Goal: Task Accomplishment & Management: Use online tool/utility

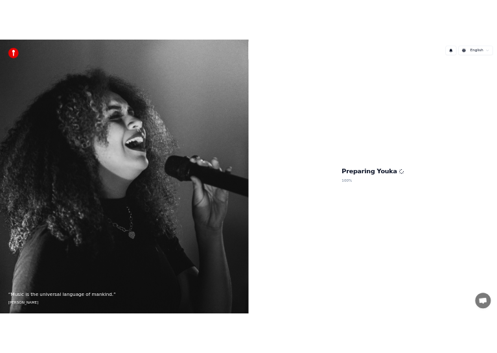
scroll to position [3862, 0]
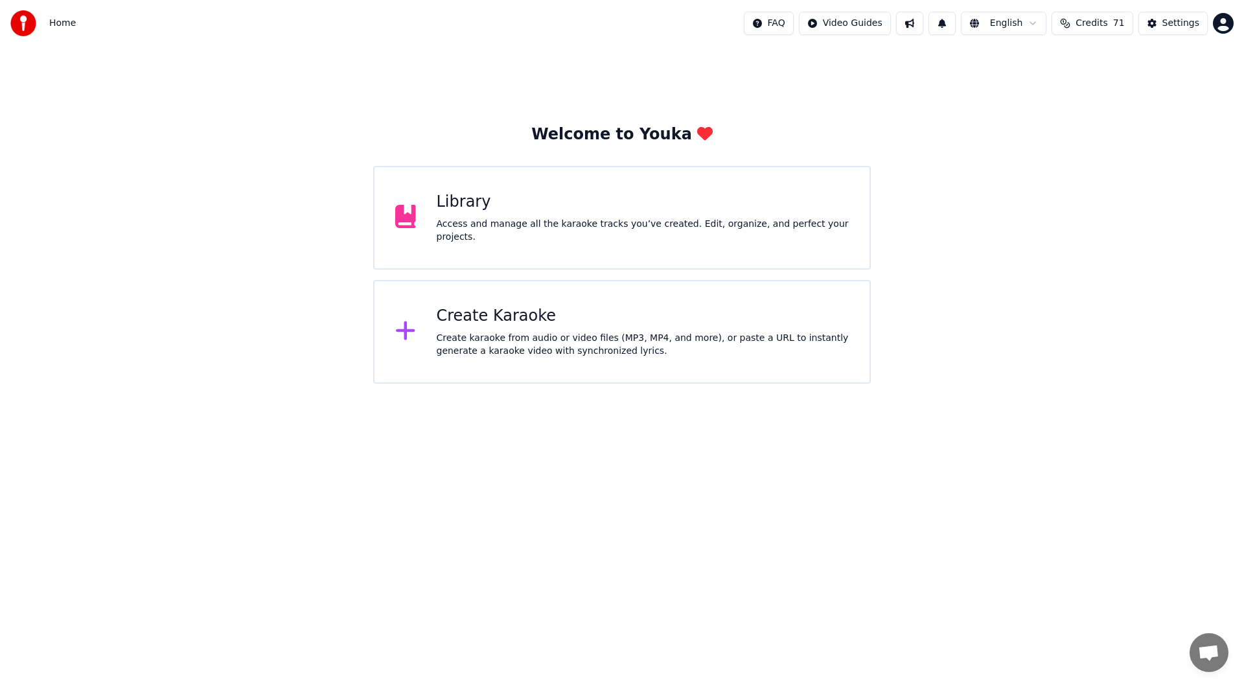
click at [585, 213] on div "Library" at bounding box center [643, 202] width 413 height 21
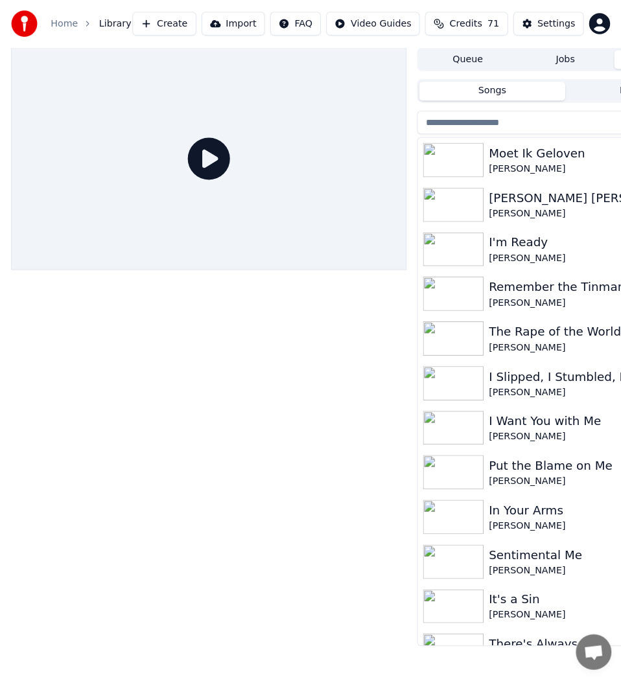
scroll to position [3816, 0]
click at [187, 19] on button "Create" at bounding box center [161, 23] width 63 height 23
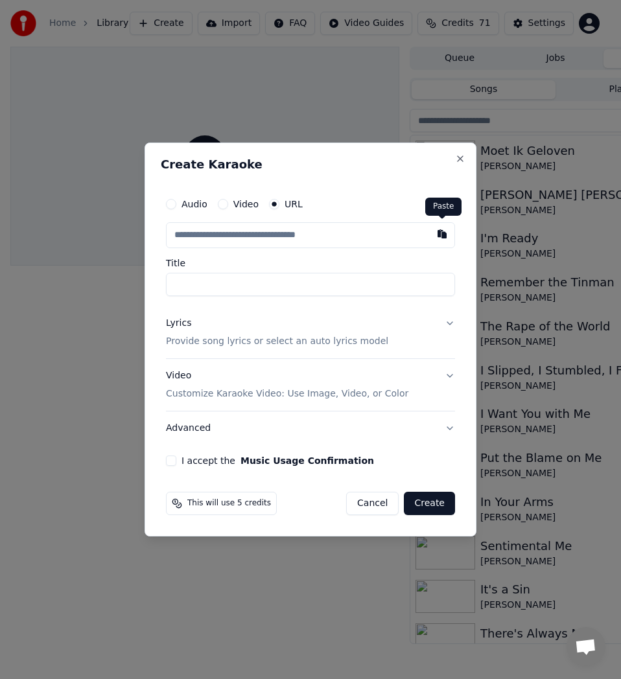
click at [447, 237] on button "button" at bounding box center [442, 233] width 26 height 23
type input "**********"
click at [347, 338] on p "Provide song lyrics or select an auto lyrics model" at bounding box center [277, 341] width 222 height 13
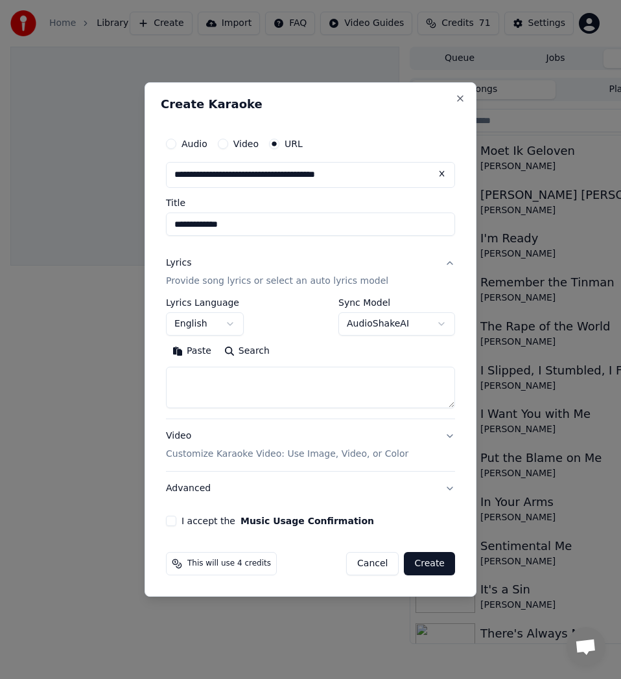
click at [232, 325] on button "English" at bounding box center [205, 323] width 78 height 23
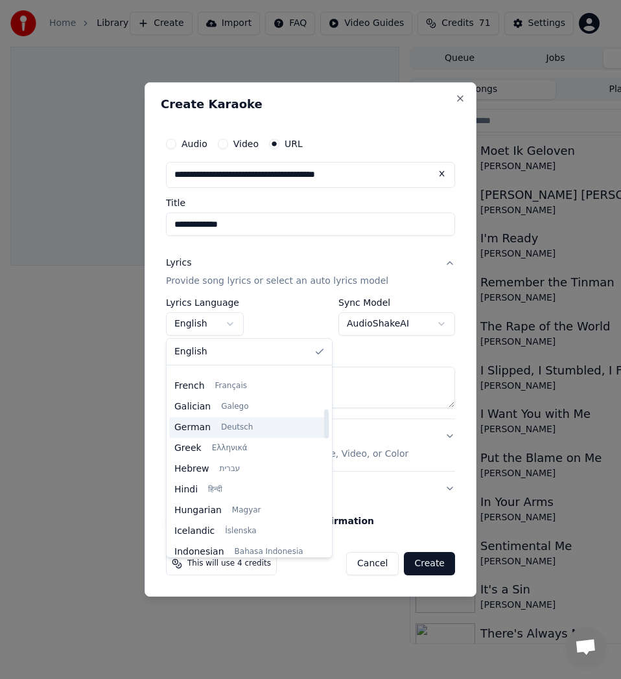
scroll to position [194, 0]
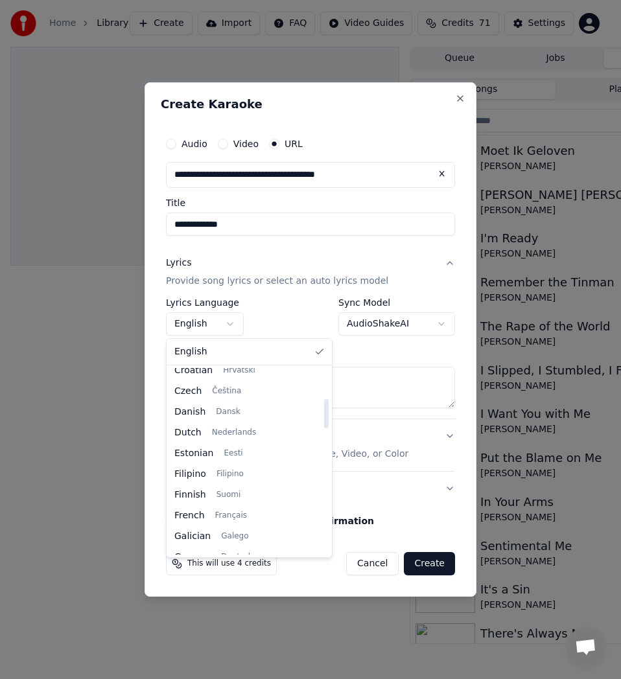
select select "**"
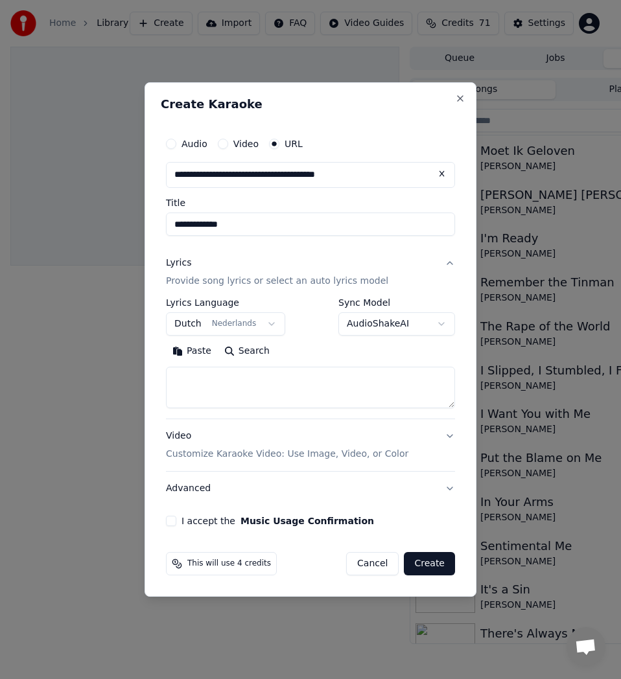
click at [248, 353] on button "Search" at bounding box center [247, 351] width 58 height 21
click at [293, 351] on button "Expand" at bounding box center [305, 351] width 61 height 21
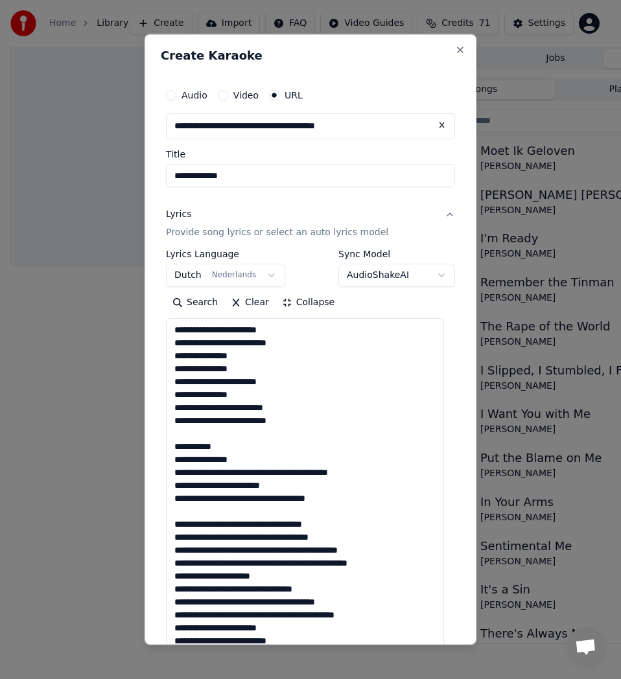
scroll to position [1, 0]
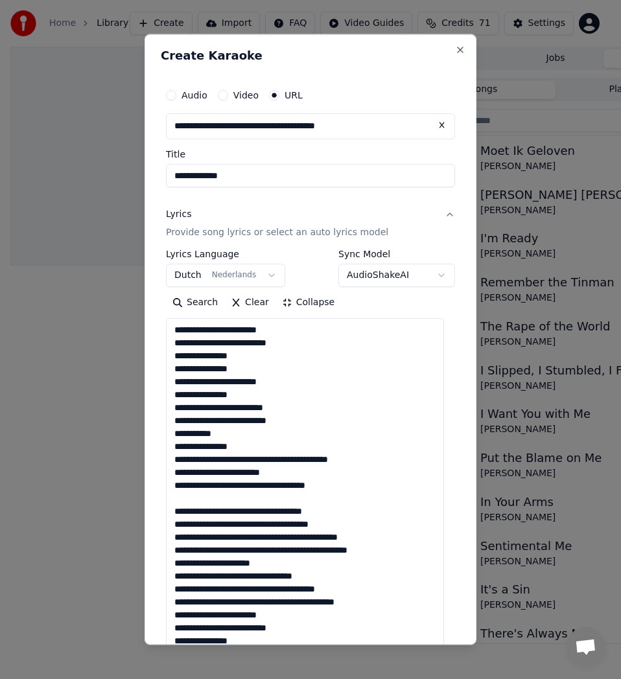
scroll to position [0, 0]
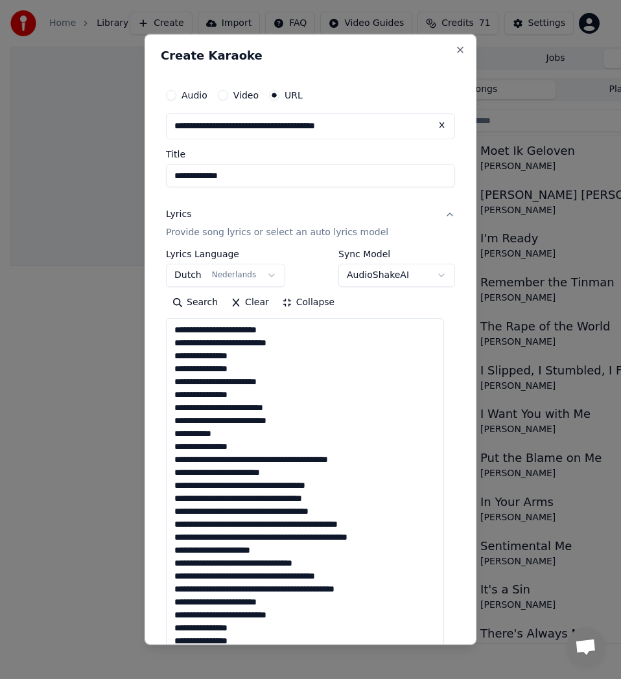
scroll to position [259, 0]
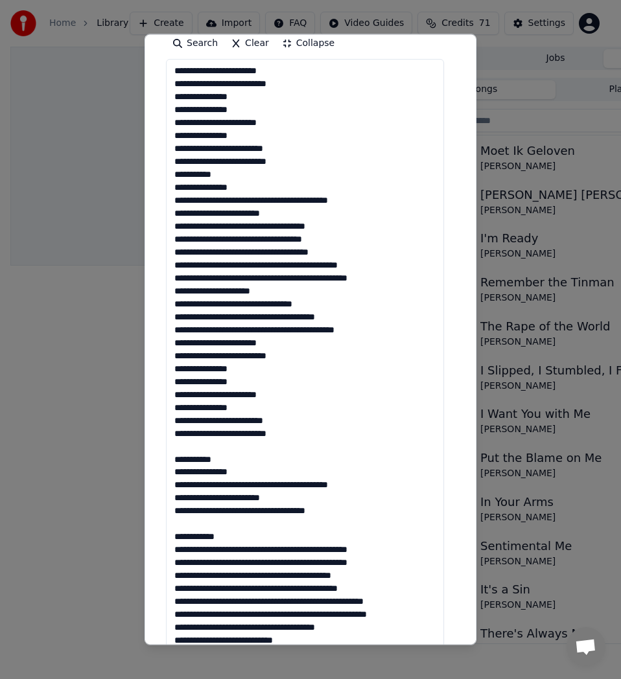
click at [226, 446] on textarea at bounding box center [305, 478] width 278 height 839
type textarea "**********"
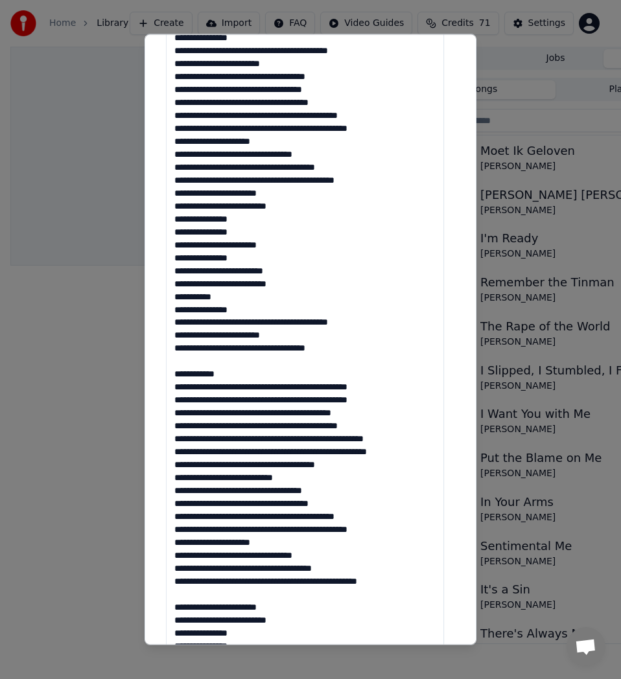
scroll to position [0, 0]
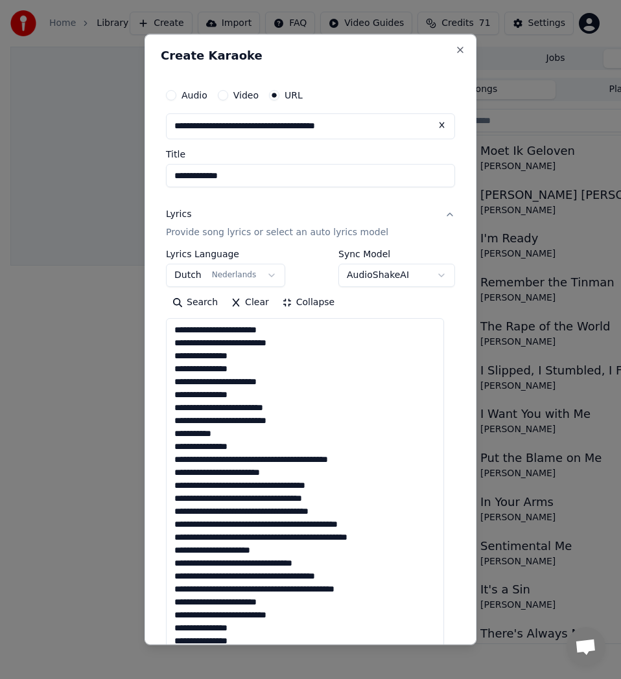
drag, startPoint x: 303, startPoint y: 408, endPoint x: 154, endPoint y: 326, distance: 170.5
click at [154, 326] on div "**********" at bounding box center [311, 339] width 332 height 611
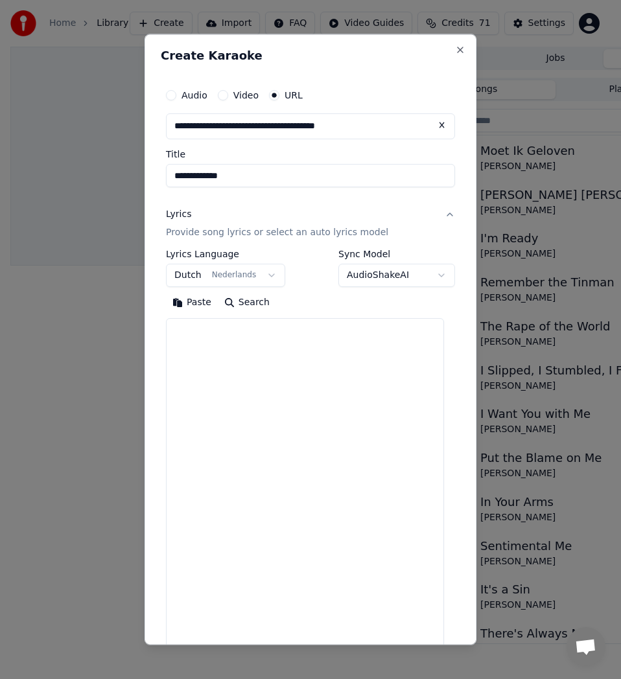
click at [191, 312] on button "Paste" at bounding box center [192, 302] width 52 height 21
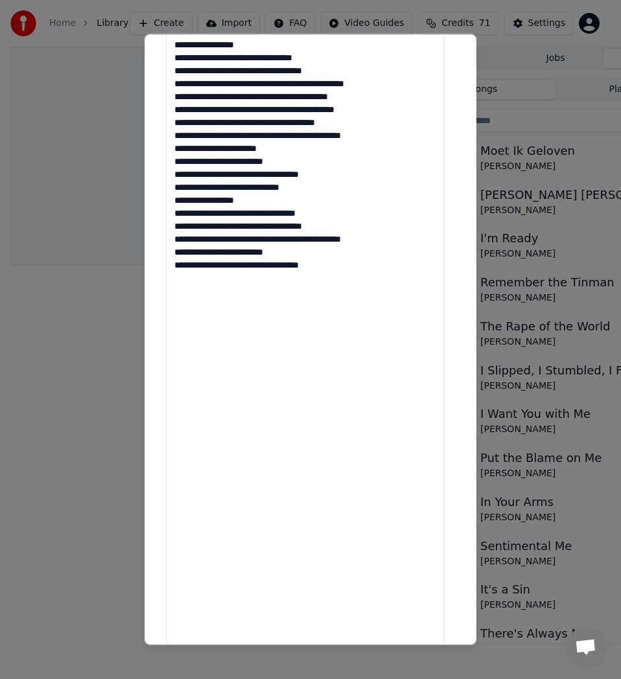
scroll to position [701, 0]
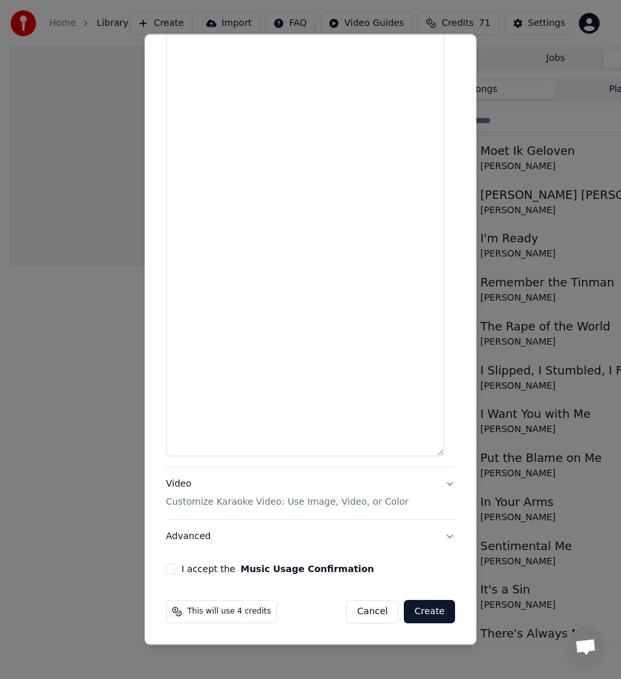
click at [168, 568] on button "I accept the Music Usage Confirmation" at bounding box center [171, 569] width 10 height 10
click at [205, 533] on button "Advanced" at bounding box center [310, 537] width 289 height 34
type textarea "**********"
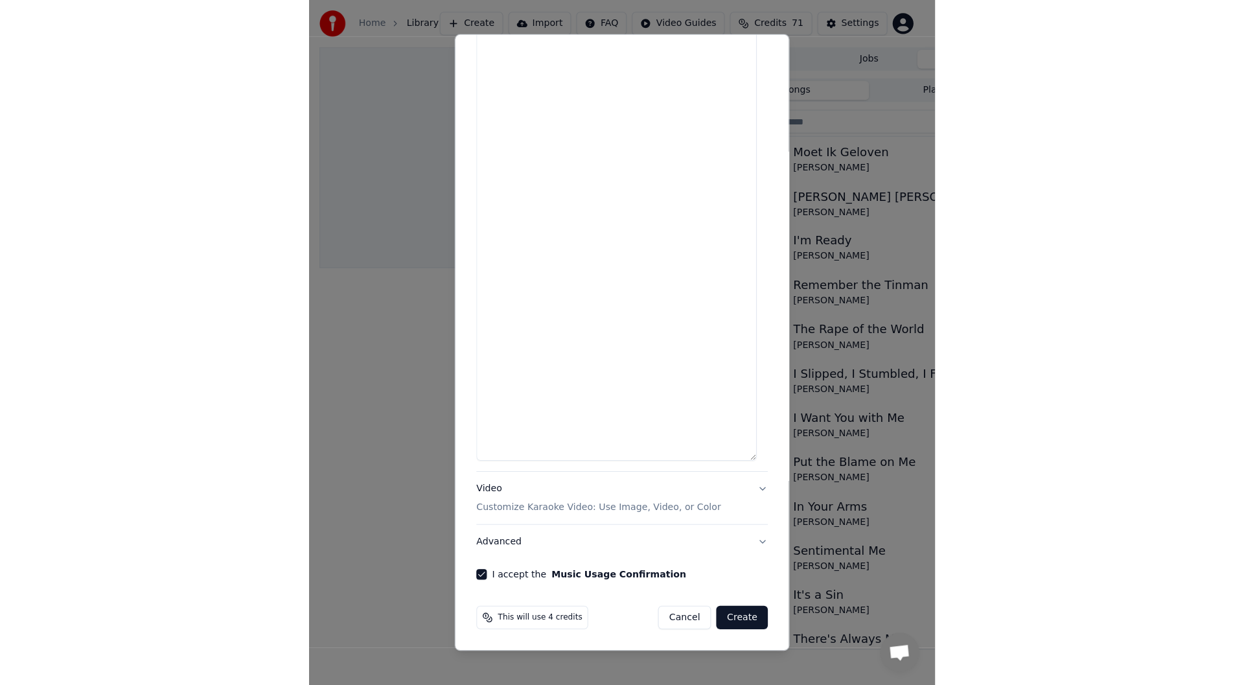
scroll to position [0, 0]
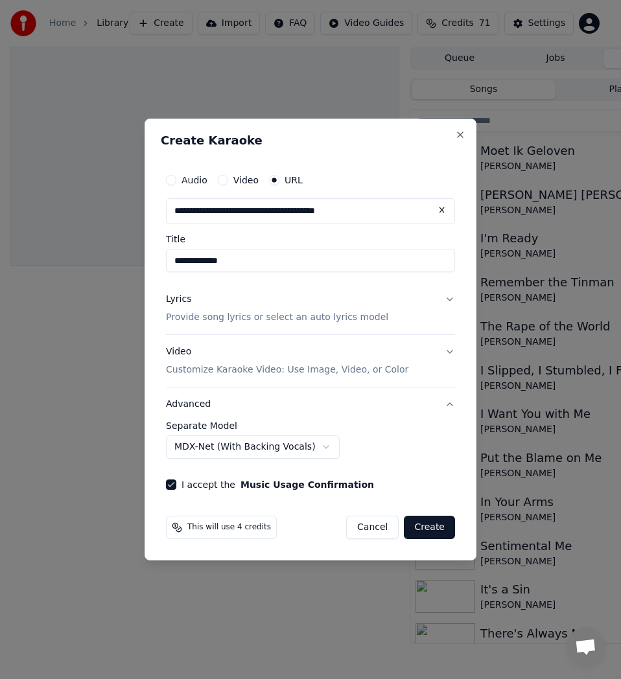
click at [437, 524] on button "Create" at bounding box center [429, 527] width 51 height 23
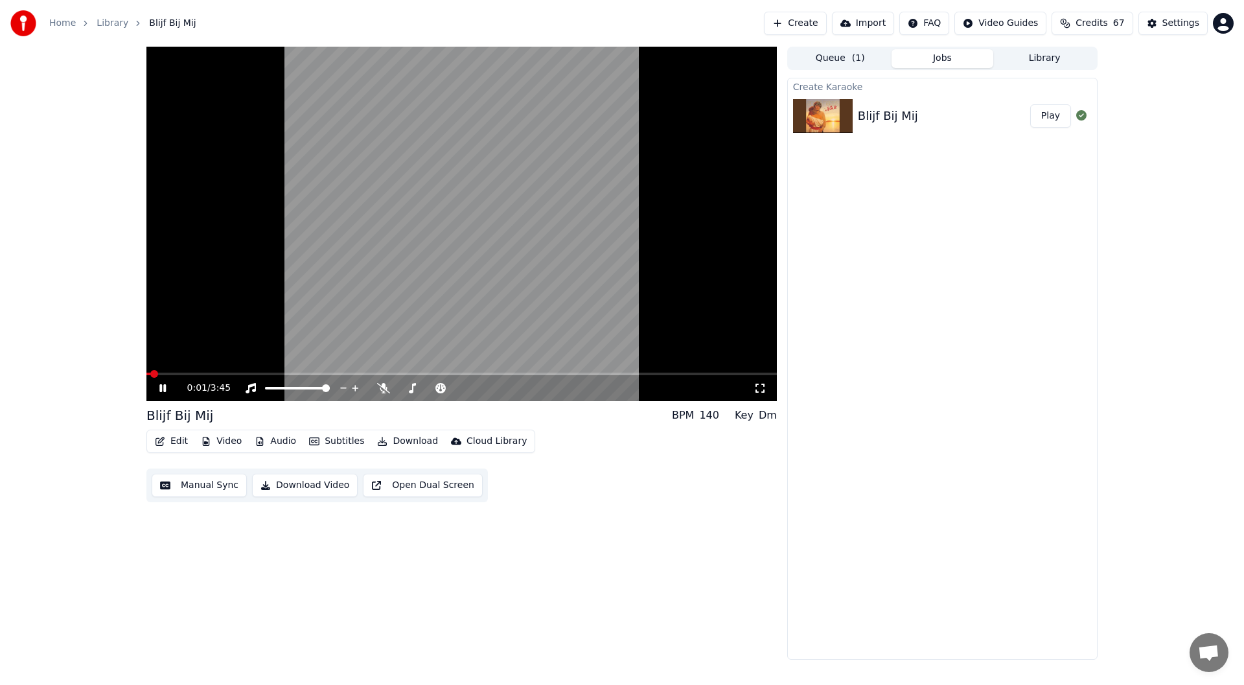
click at [162, 395] on div "0:01 / 3:45" at bounding box center [462, 388] width 620 height 13
click at [162, 394] on div "0:01 / 3:45" at bounding box center [462, 388] width 620 height 13
click at [162, 392] on icon at bounding box center [172, 388] width 30 height 10
click at [146, 371] on span at bounding box center [150, 374] width 8 height 8
click at [386, 388] on icon at bounding box center [383, 388] width 13 height 10
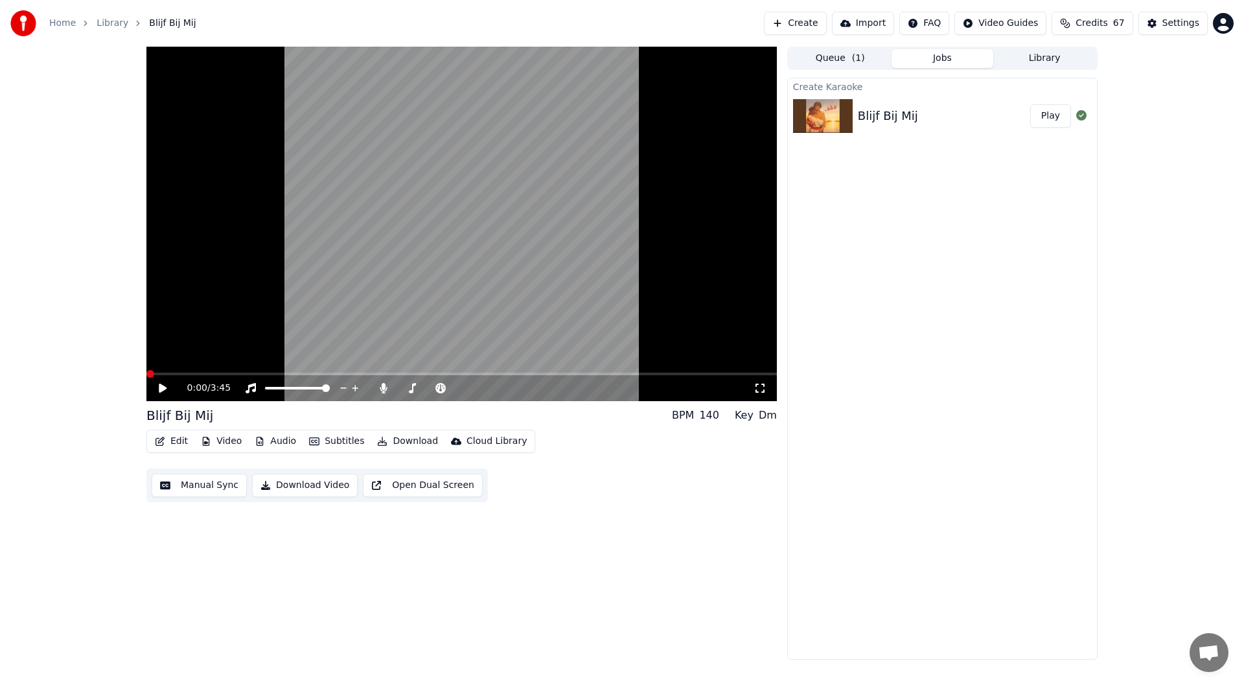
click at [159, 389] on icon at bounding box center [172, 388] width 30 height 10
click at [166, 385] on icon at bounding box center [162, 388] width 6 height 8
click at [165, 389] on icon at bounding box center [163, 388] width 8 height 9
click at [160, 384] on icon at bounding box center [172, 388] width 30 height 10
click at [146, 378] on span at bounding box center [150, 374] width 8 height 8
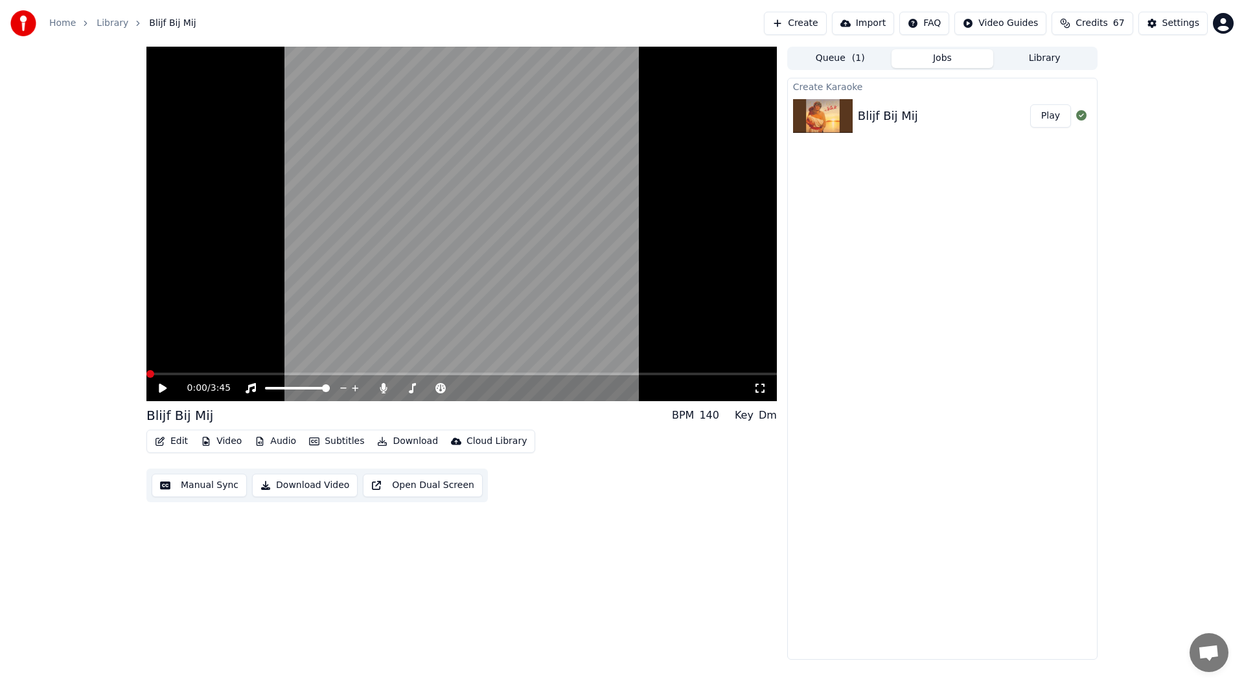
click at [164, 388] on icon at bounding box center [163, 388] width 8 height 9
click at [384, 390] on icon at bounding box center [383, 388] width 7 height 10
click at [384, 388] on icon at bounding box center [383, 388] width 13 height 10
click at [161, 384] on icon at bounding box center [172, 388] width 30 height 10
click at [380, 386] on icon at bounding box center [383, 388] width 13 height 10
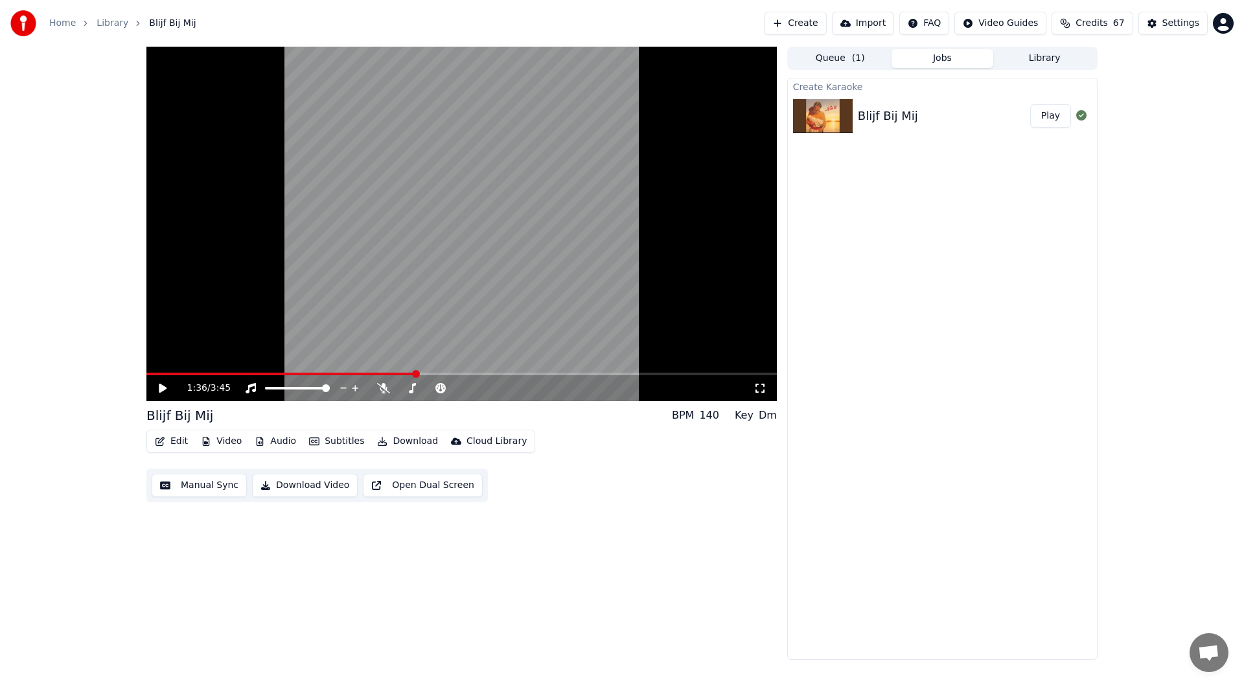
click at [415, 375] on span at bounding box center [416, 374] width 8 height 8
click at [160, 390] on icon at bounding box center [163, 388] width 8 height 9
click at [170, 384] on icon at bounding box center [172, 388] width 30 height 10
click at [382, 388] on icon at bounding box center [383, 388] width 13 height 10
click at [167, 386] on icon at bounding box center [172, 388] width 30 height 10
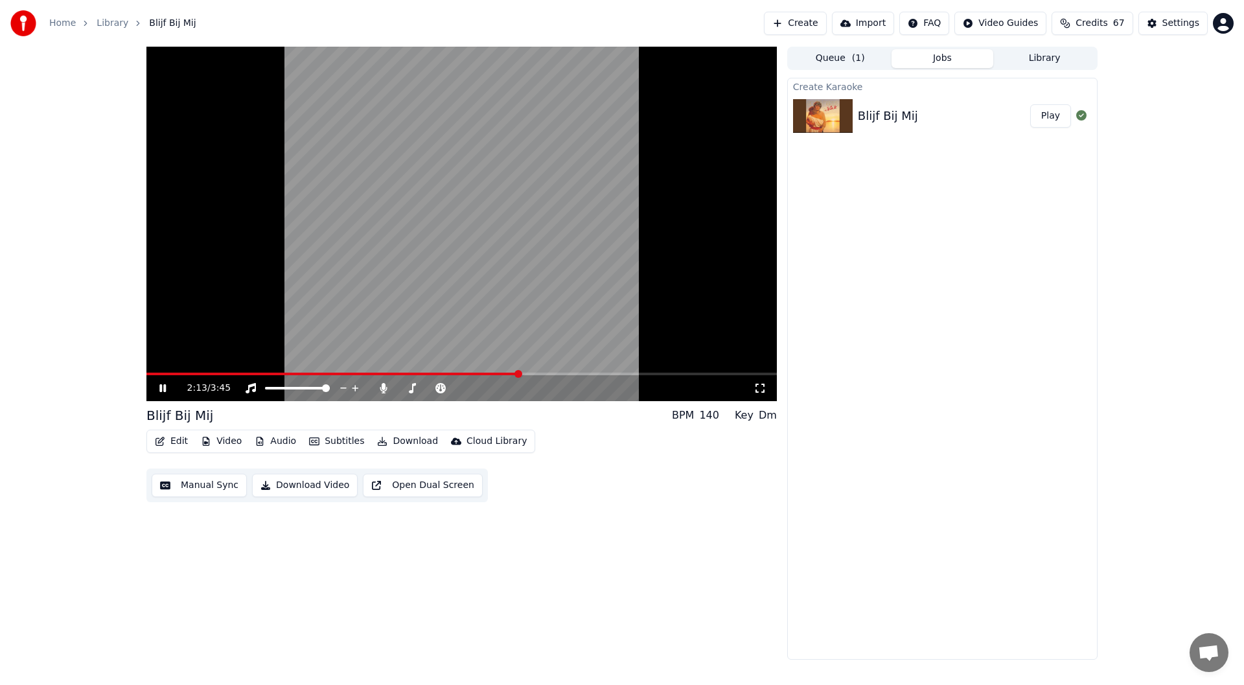
click at [164, 386] on icon at bounding box center [162, 388] width 6 height 8
